Goal: Information Seeking & Learning: Check status

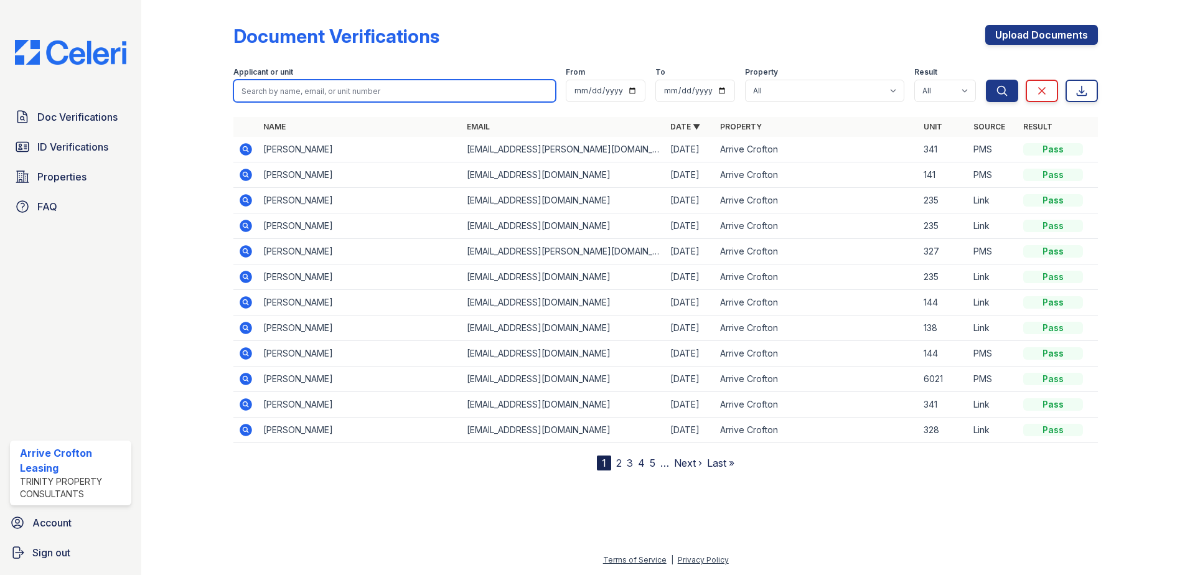
click at [277, 90] on input "search" at bounding box center [394, 91] width 322 height 22
type input "barber"
click at [986, 80] on button "Search" at bounding box center [1002, 91] width 32 height 22
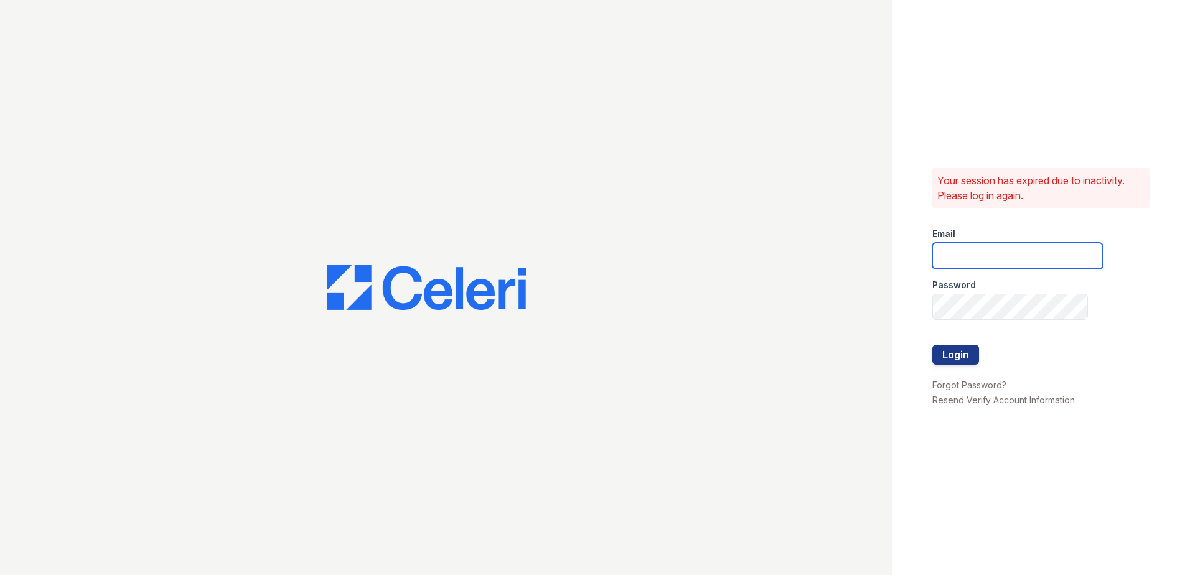
click at [957, 251] on input "email" at bounding box center [1017, 256] width 170 height 26
type input "arrivecrofton@trinity-pm.com"
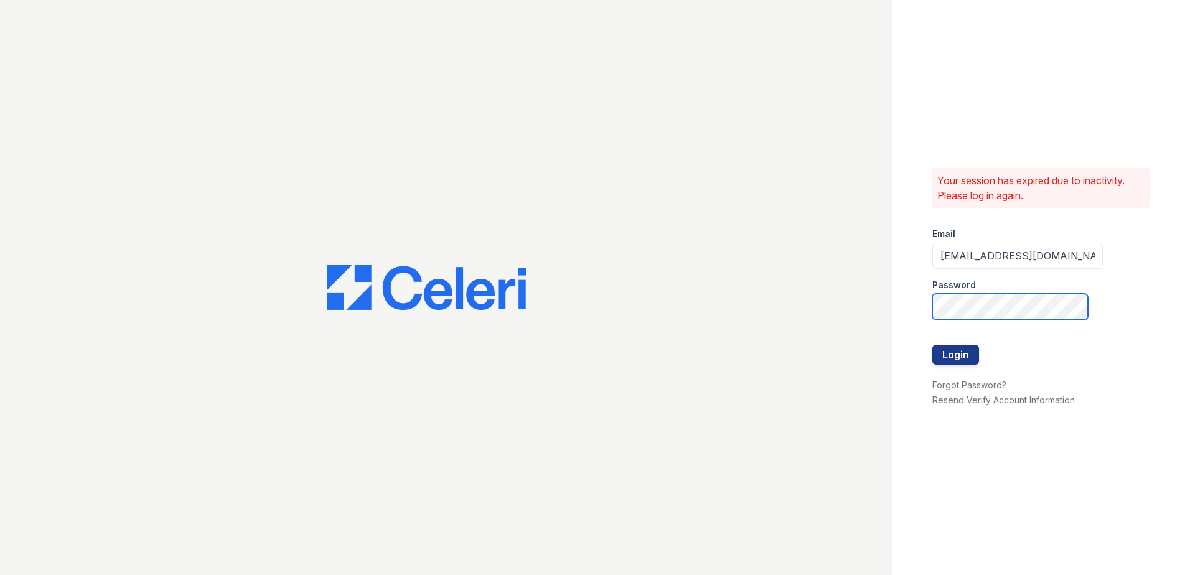
click at [932, 345] on button "Login" at bounding box center [955, 355] width 47 height 20
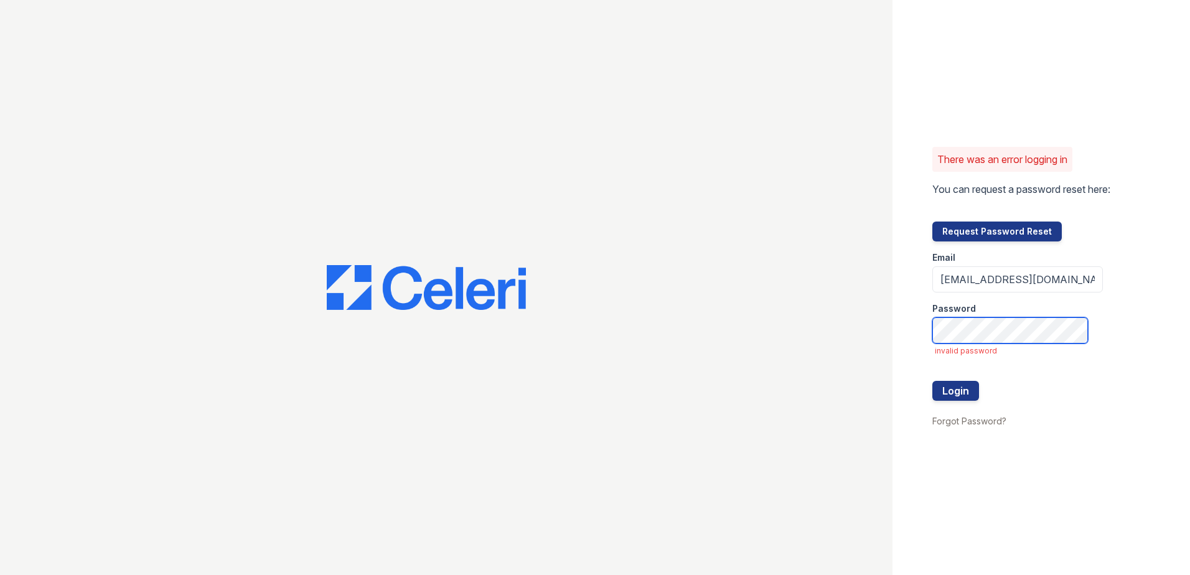
click at [932, 381] on button "Login" at bounding box center [955, 391] width 47 height 20
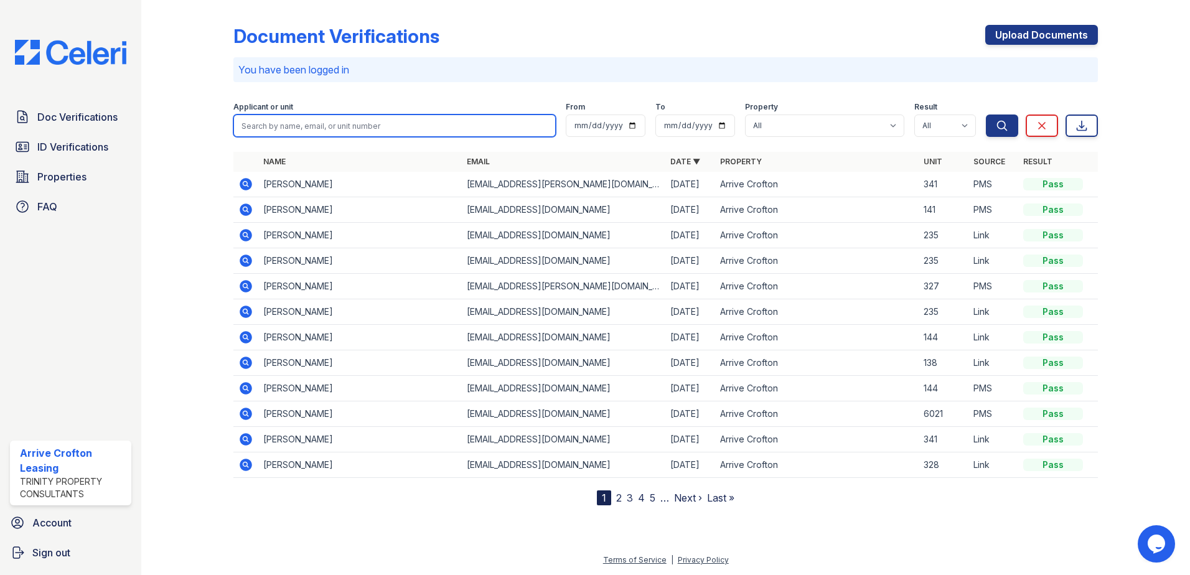
click at [269, 124] on input "search" at bounding box center [394, 125] width 322 height 22
type input "[PERSON_NAME]"
click at [986, 114] on button "Search" at bounding box center [1002, 125] width 32 height 22
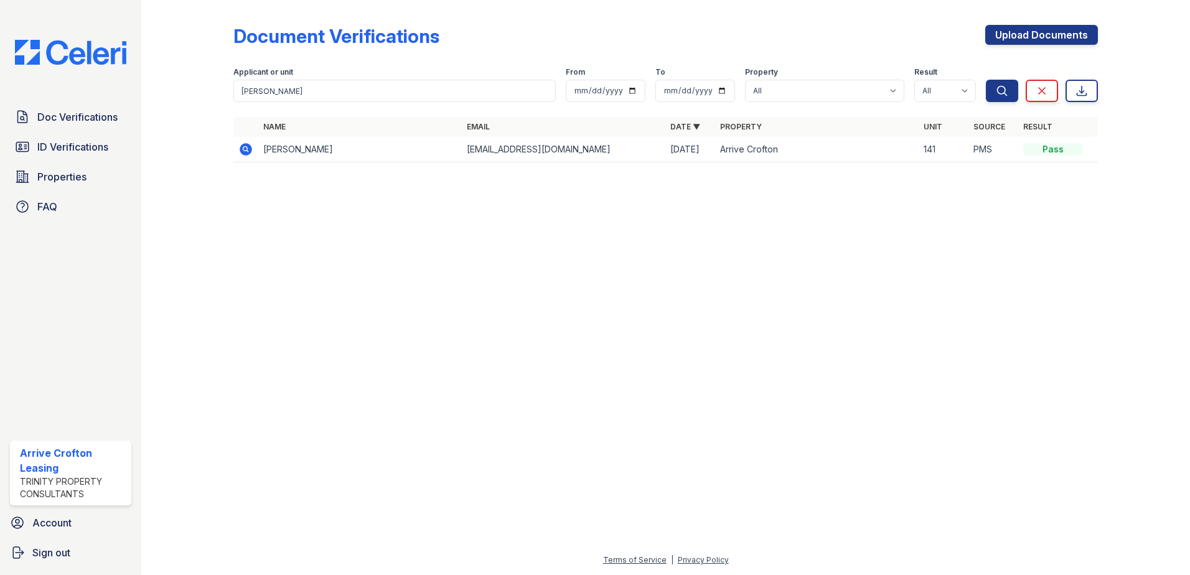
click at [244, 147] on icon at bounding box center [245, 149] width 15 height 15
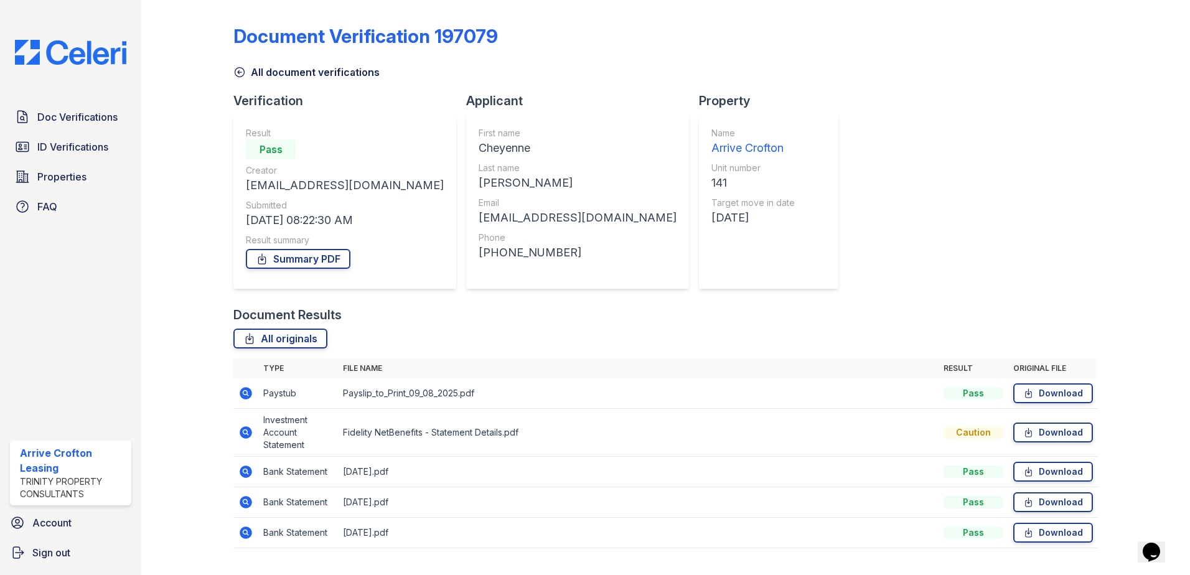
click at [240, 72] on icon at bounding box center [239, 72] width 12 height 12
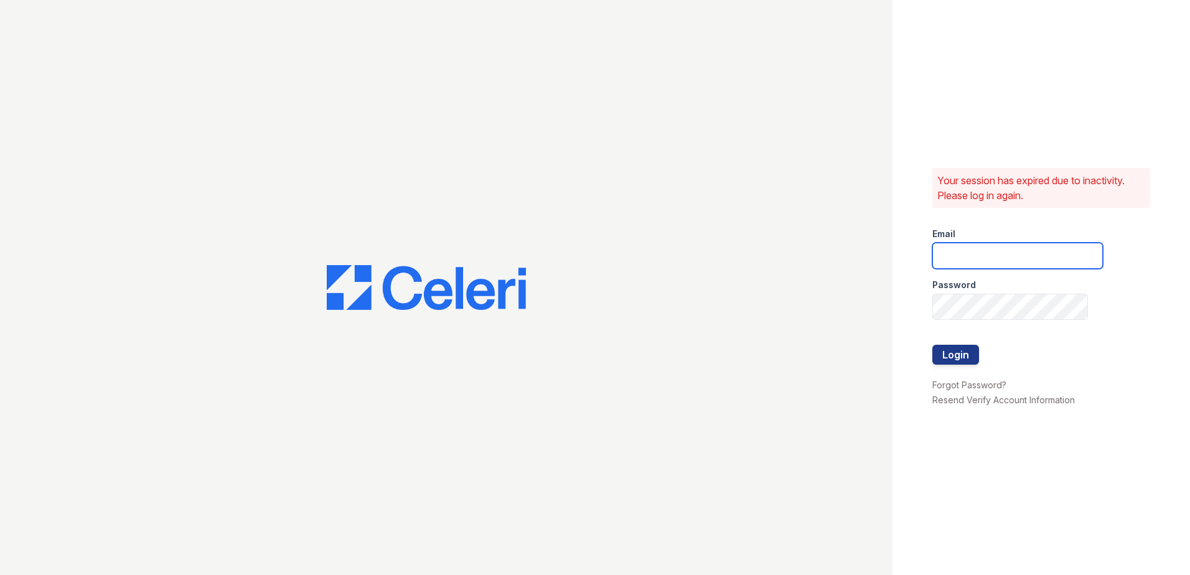
click at [969, 244] on input "email" at bounding box center [1017, 256] width 170 height 26
type input "[EMAIL_ADDRESS][DOMAIN_NAME]"
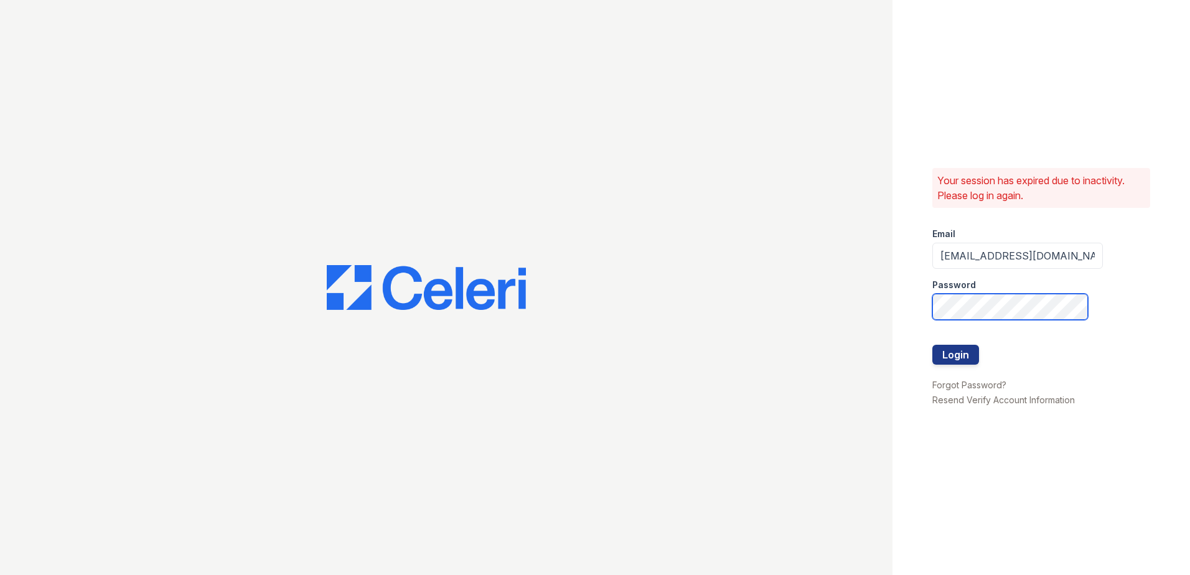
click at [932, 345] on button "Login" at bounding box center [955, 355] width 47 height 20
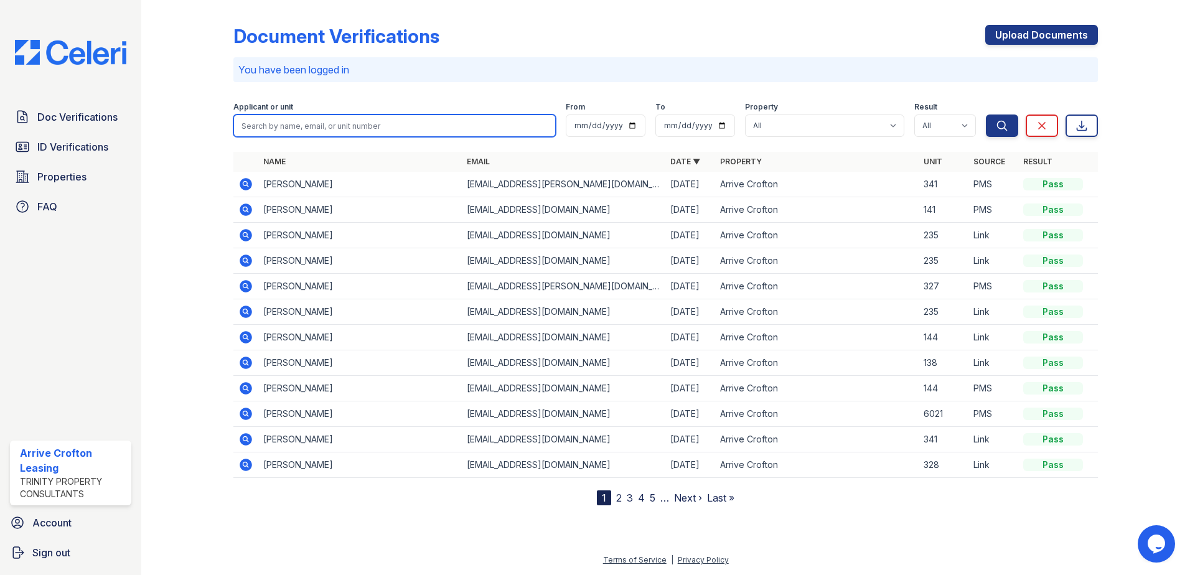
click at [289, 133] on input "search" at bounding box center [394, 125] width 322 height 22
type input "ronnica"
click at [986, 114] on button "Search" at bounding box center [1002, 125] width 32 height 22
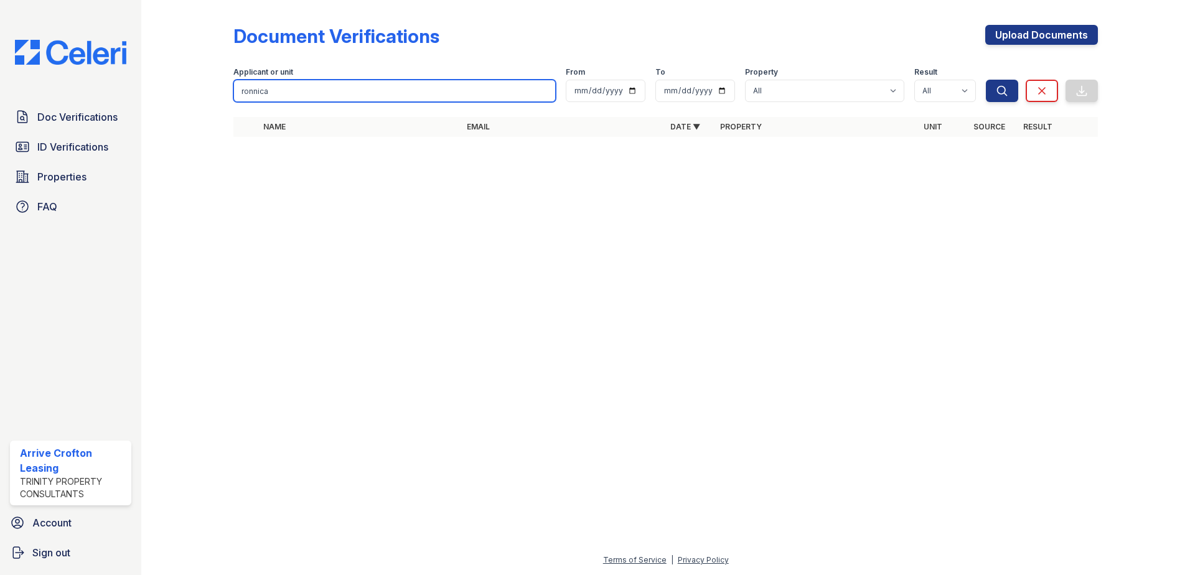
drag, startPoint x: 281, startPoint y: 97, endPoint x: 169, endPoint y: 100, distance: 112.0
click at [169, 100] on div "Document Verifications Upload Documents Filter Applicant or unit ronnica From T…" at bounding box center [665, 84] width 1009 height 169
type input "leary"
click at [986, 80] on button "Search" at bounding box center [1002, 91] width 32 height 22
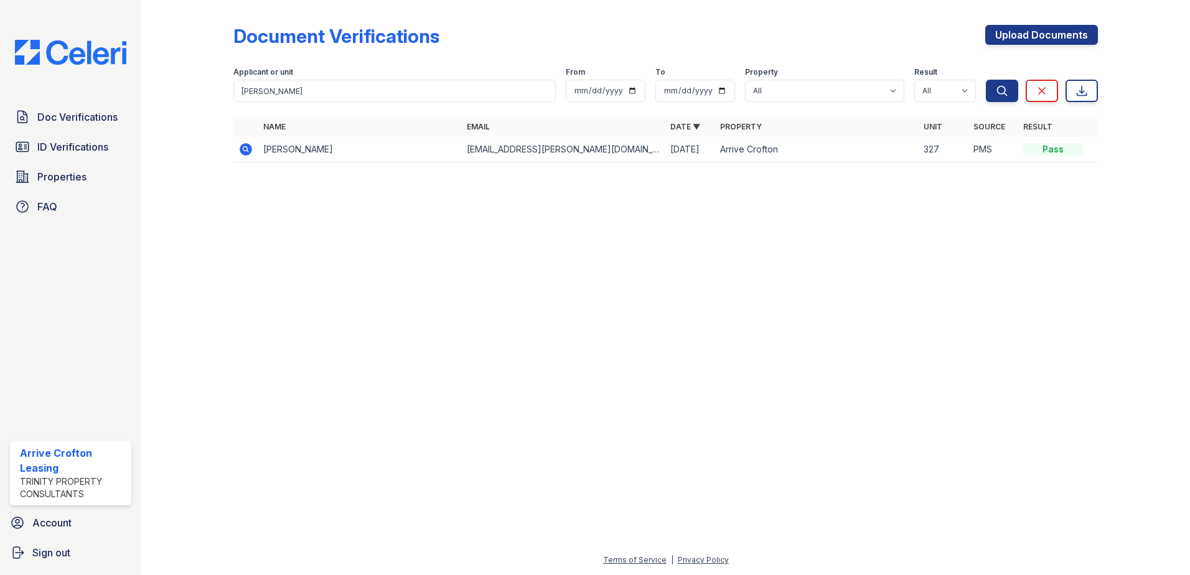
click at [249, 151] on icon at bounding box center [246, 149] width 12 height 12
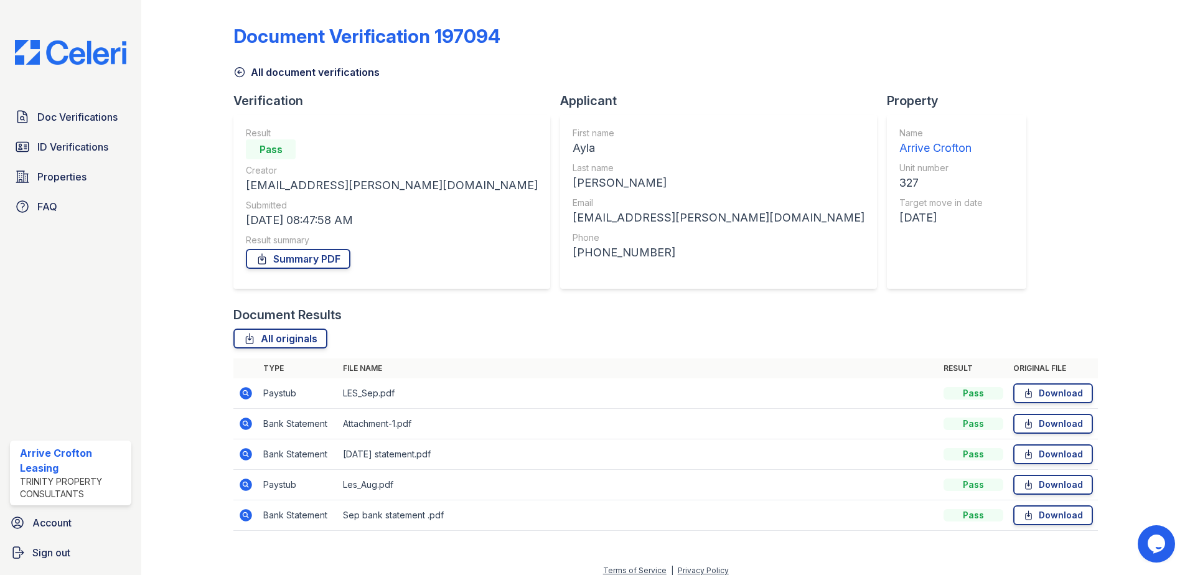
click at [246, 486] on icon at bounding box center [245, 484] width 15 height 15
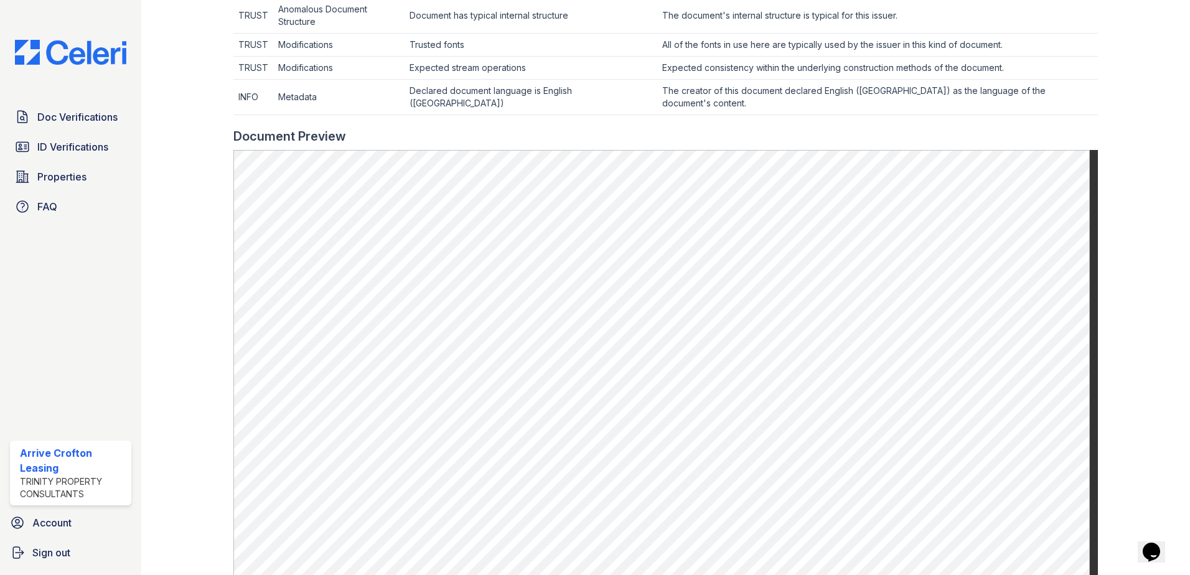
scroll to position [498, 0]
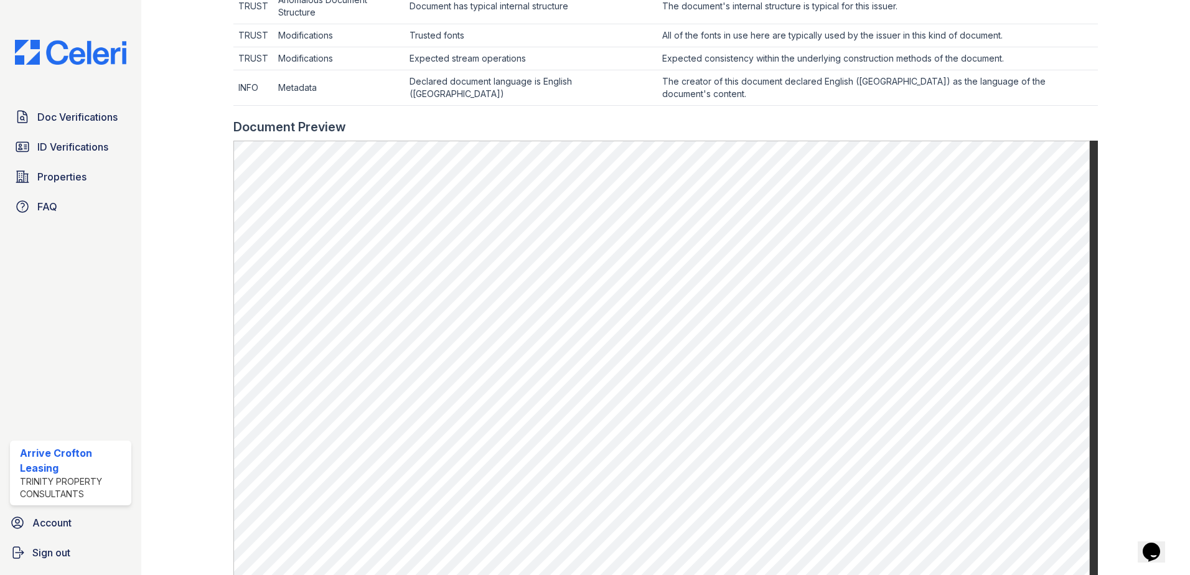
drag, startPoint x: 483, startPoint y: 70, endPoint x: 3, endPoint y: 197, distance: 496.2
click at [482, 71] on td "Declared document language is English ([GEOGRAPHIC_DATA])" at bounding box center [530, 87] width 253 height 35
